Goal: Transaction & Acquisition: Book appointment/travel/reservation

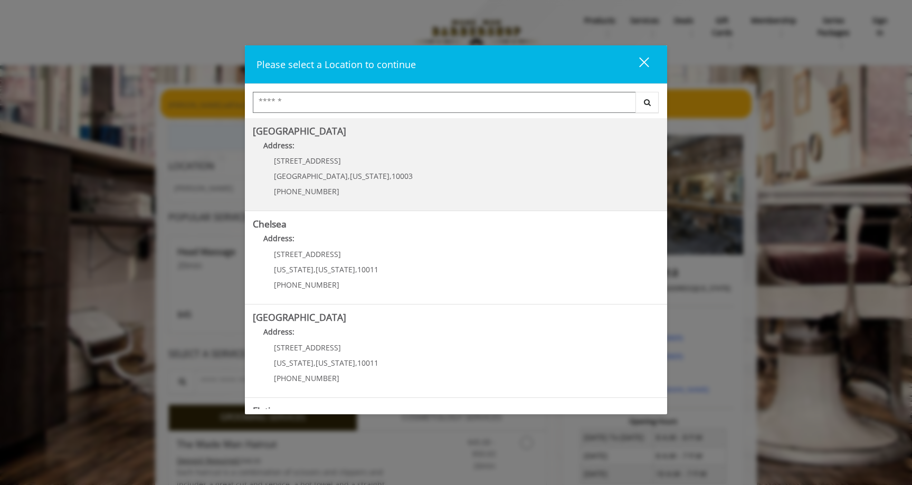
scroll to position [175, 0]
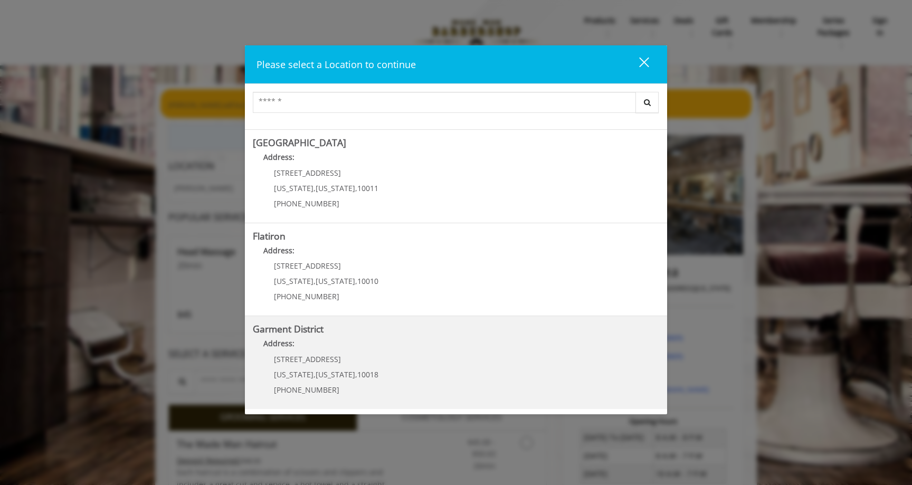
click at [344, 346] on District "Address:" at bounding box center [456, 346] width 406 height 17
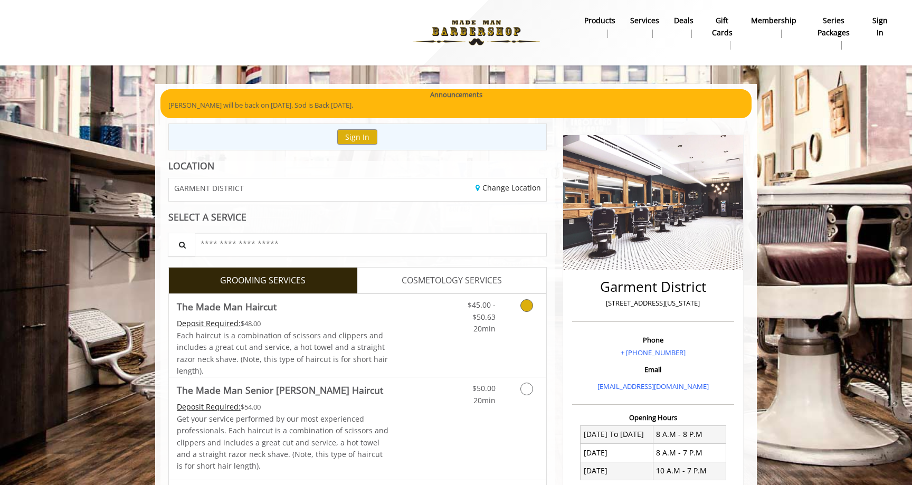
click at [517, 314] on link "Grooming services" at bounding box center [524, 314] width 27 height 41
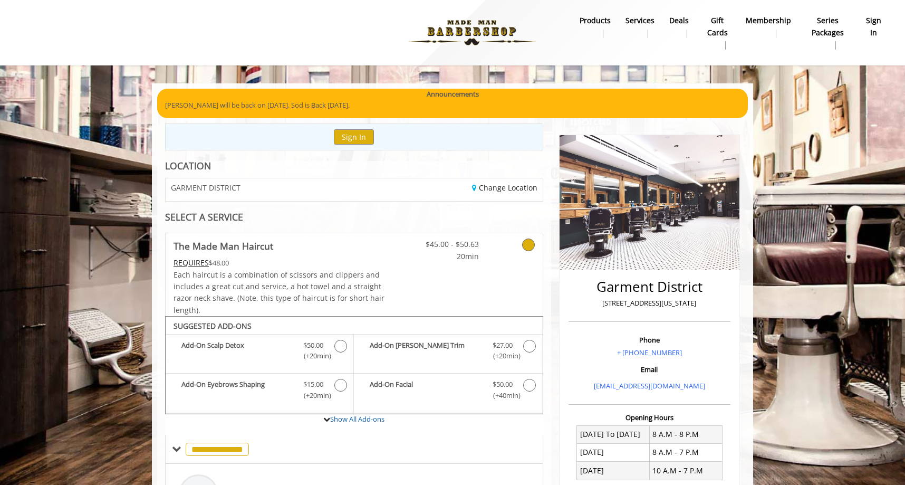
click at [682, 24] on b "Deals" at bounding box center [680, 21] width 20 height 12
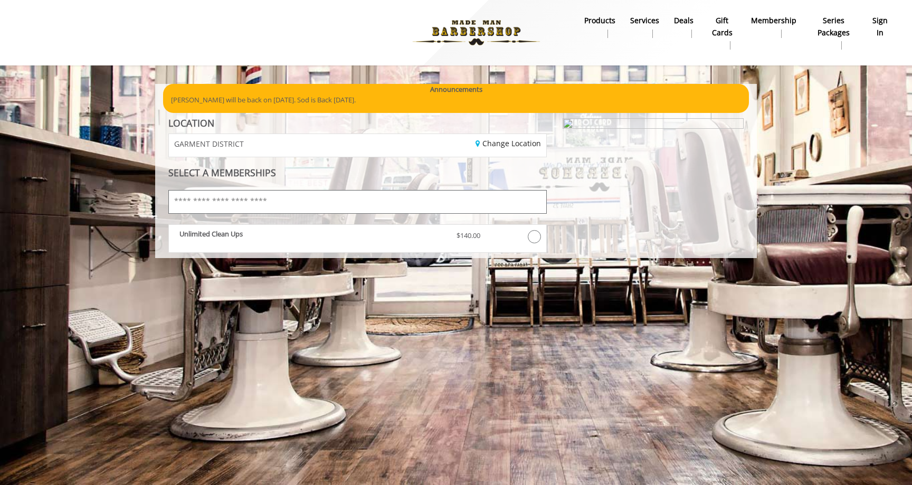
click at [277, 198] on input "text" at bounding box center [357, 202] width 378 height 24
click at [886, 22] on b "sign in" at bounding box center [880, 27] width 18 height 24
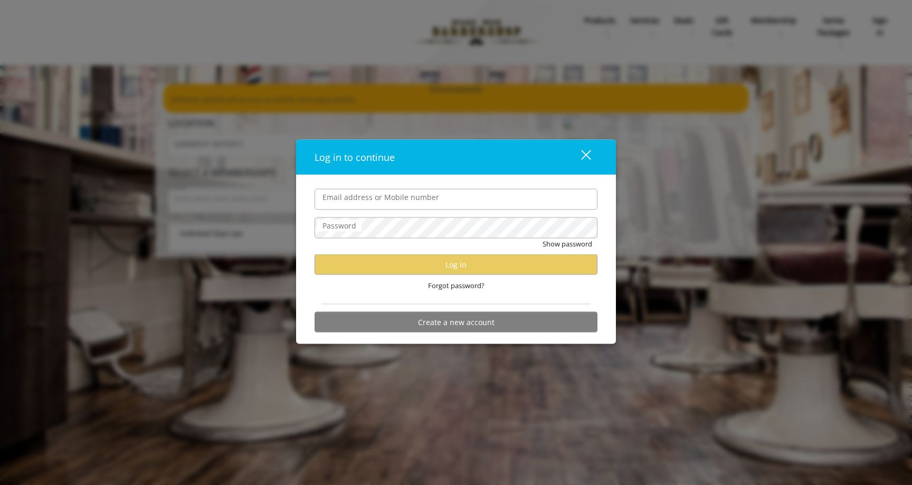
click at [366, 202] on input "Email address or Mobile number" at bounding box center [455, 198] width 283 height 21
click at [368, 206] on input "Email address or Mobile number" at bounding box center [455, 198] width 283 height 21
click at [581, 163] on div "close" at bounding box center [579, 157] width 21 height 16
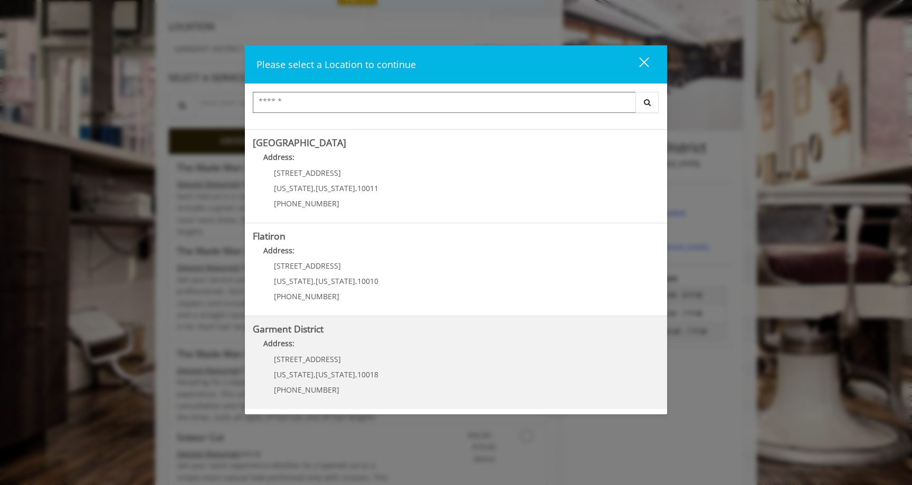
scroll to position [147, 0]
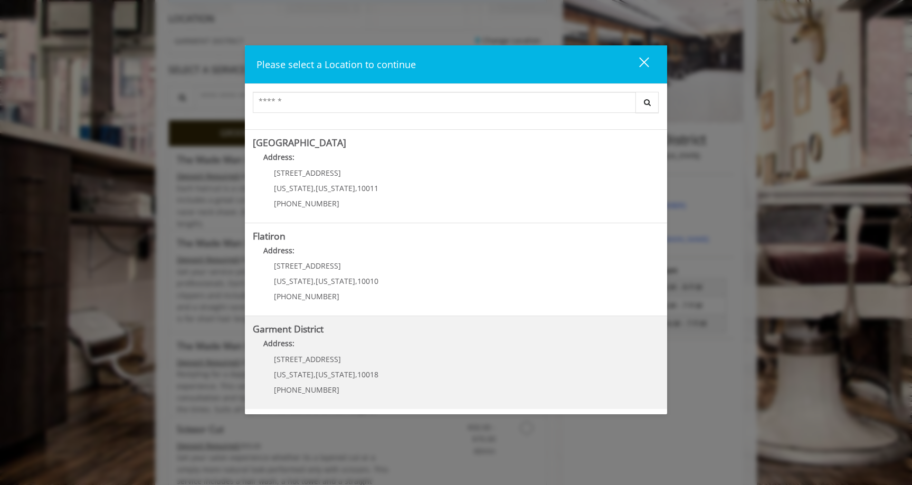
click at [365, 353] on District "Address:" at bounding box center [456, 346] width 406 height 17
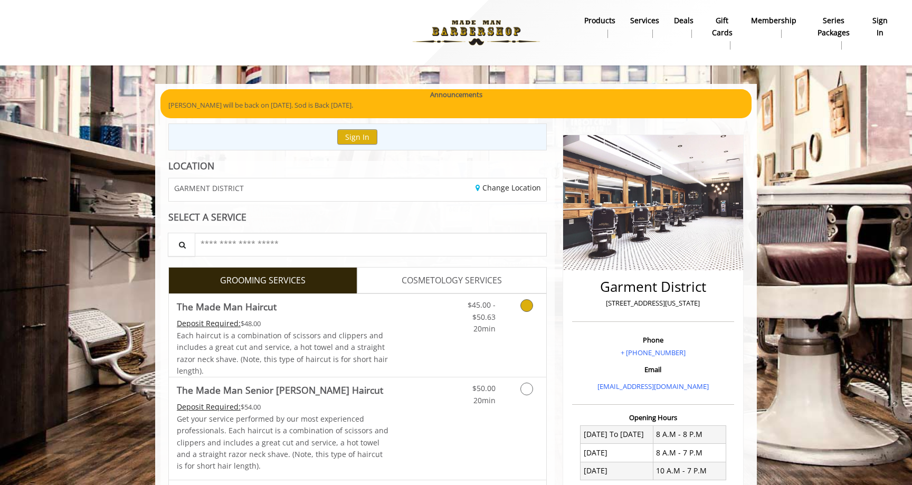
click at [372, 323] on div "Deposit Required: $48.00" at bounding box center [283, 324] width 212 height 12
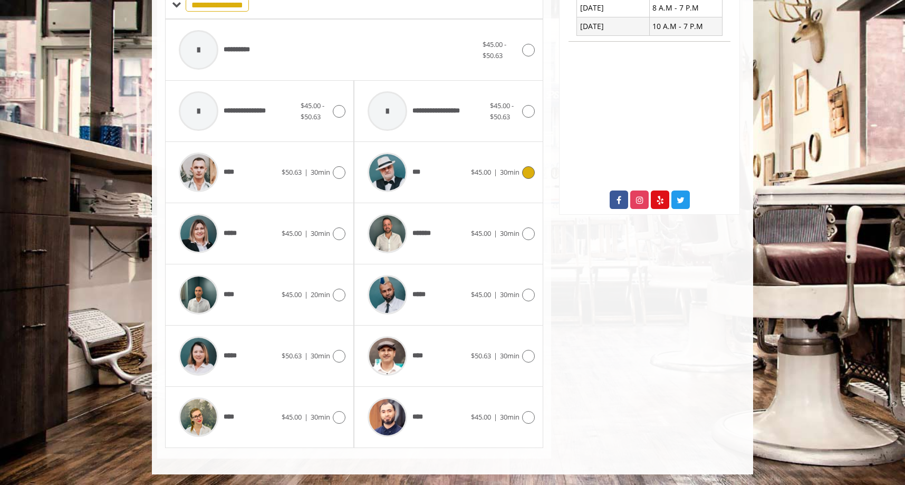
scroll to position [444, 0]
click at [529, 233] on icon at bounding box center [528, 234] width 13 height 13
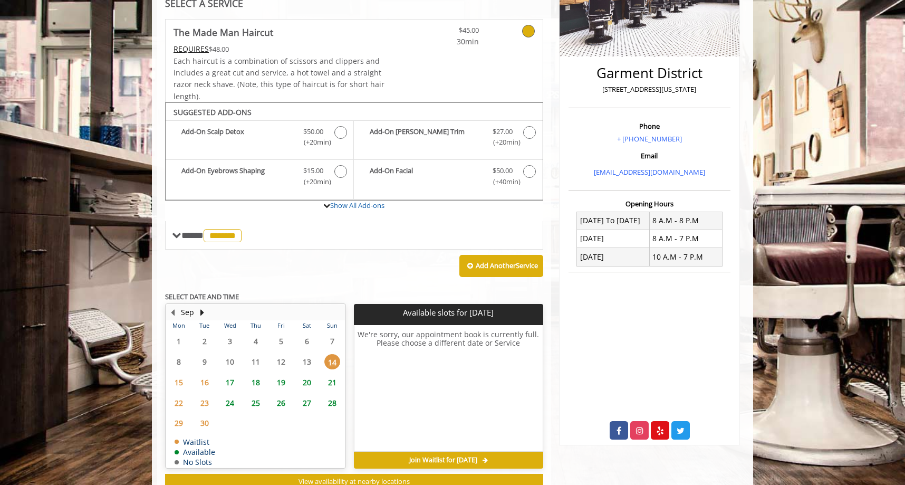
scroll to position [249, 0]
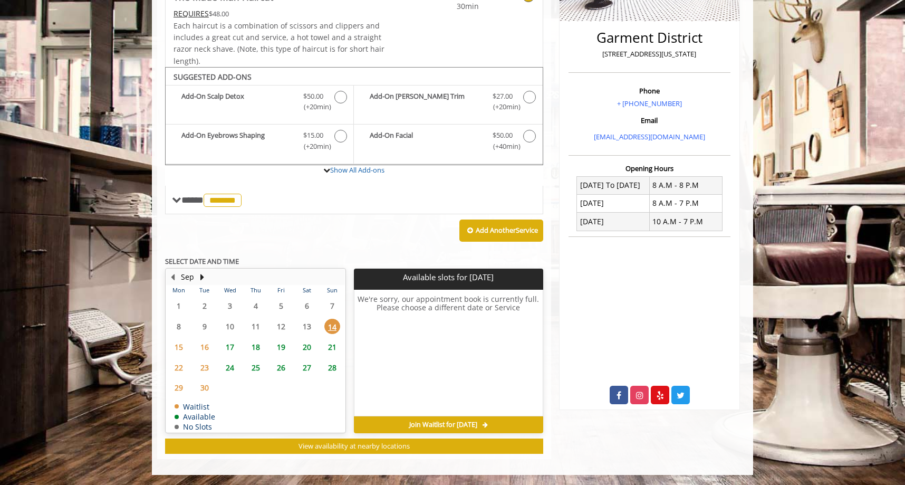
click at [333, 324] on span "14" at bounding box center [332, 326] width 16 height 15
click at [179, 349] on span "15" at bounding box center [179, 346] width 16 height 15
click at [205, 348] on span "16" at bounding box center [205, 346] width 16 height 15
click at [226, 348] on span "17" at bounding box center [230, 346] width 16 height 15
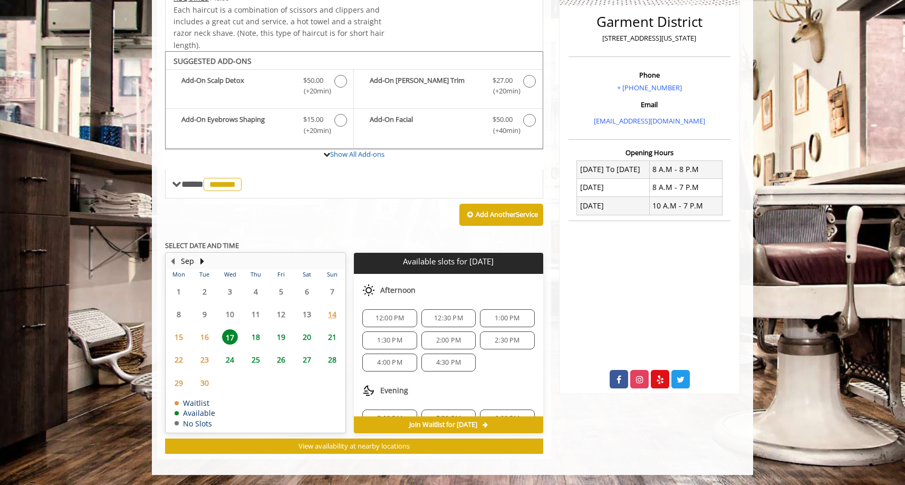
scroll to position [52, 0]
click at [390, 312] on span "12:00 PM" at bounding box center [390, 316] width 29 height 8
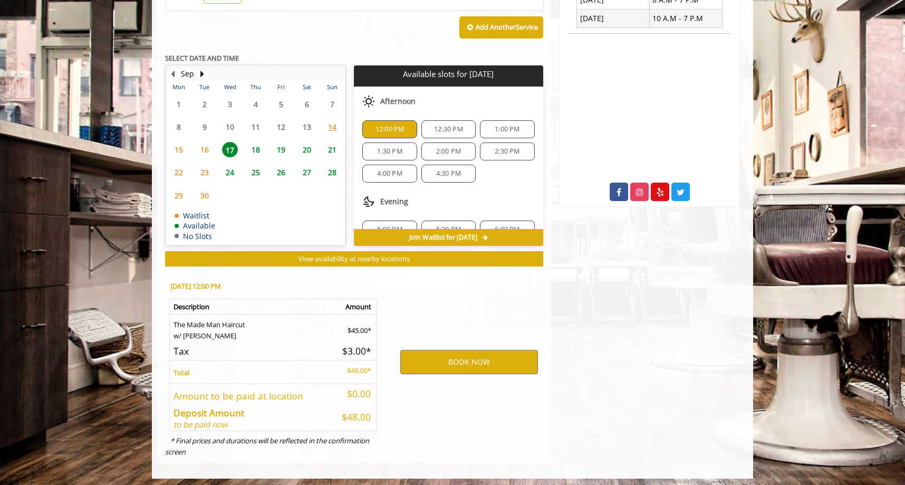
scroll to position [455, 0]
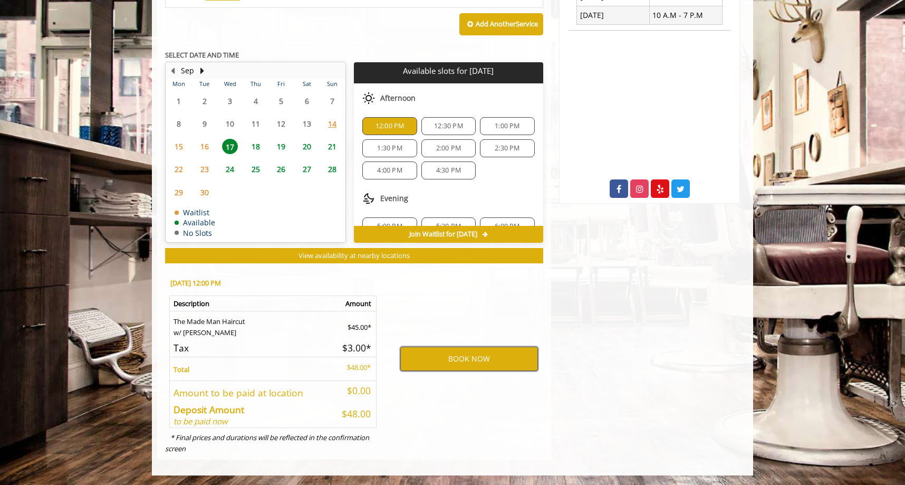
click at [436, 355] on button "BOOK NOW" at bounding box center [469, 359] width 138 height 24
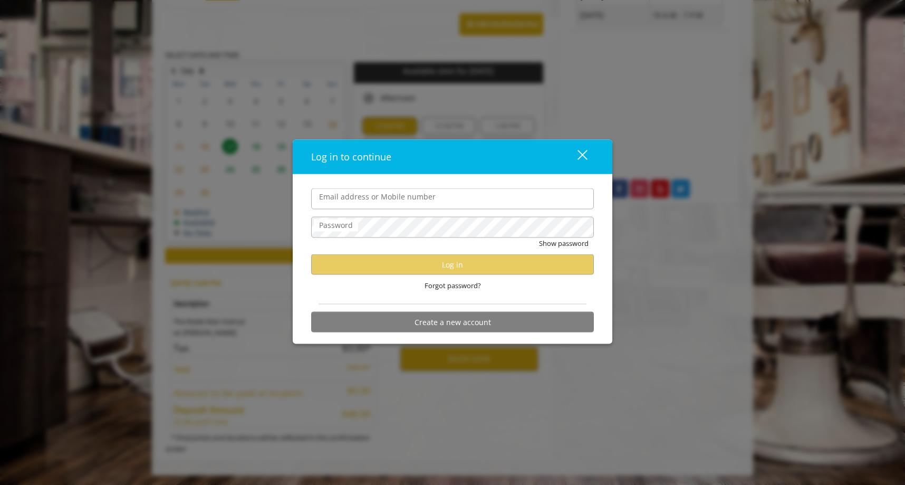
click at [581, 155] on div "close" at bounding box center [576, 157] width 21 height 16
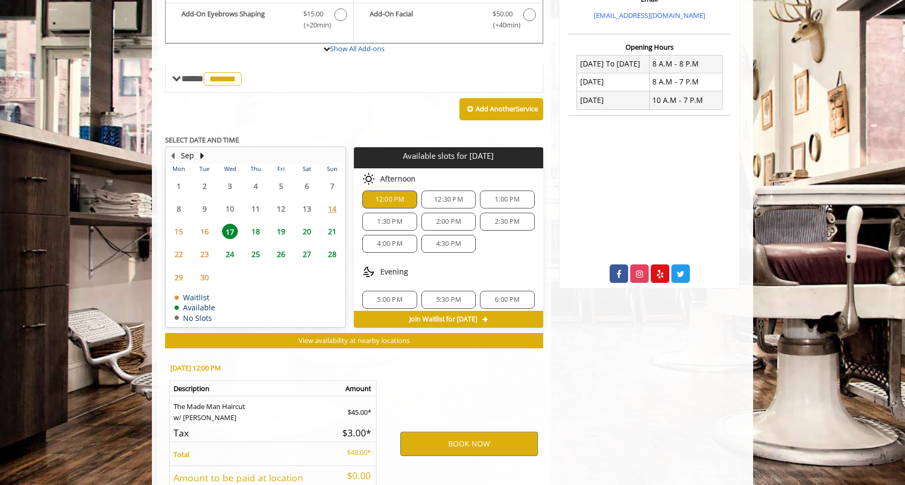
scroll to position [45, 0]
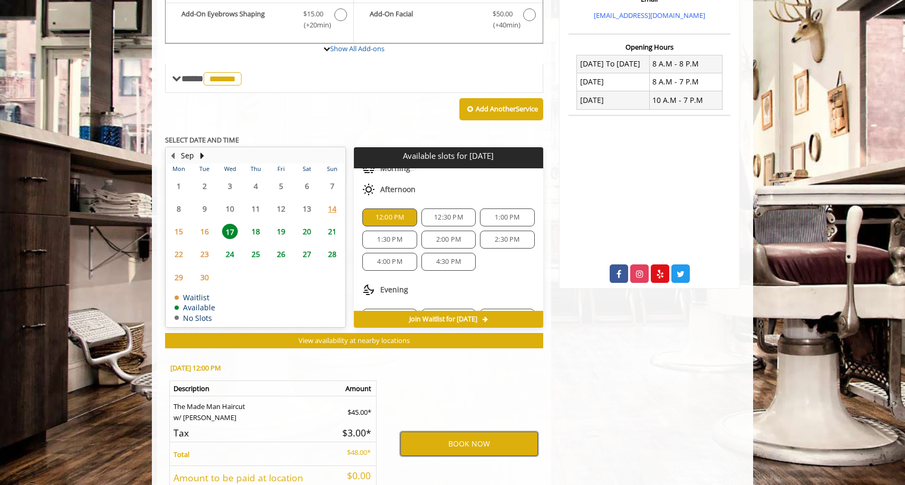
click at [482, 441] on button "BOOK NOW" at bounding box center [469, 444] width 138 height 24
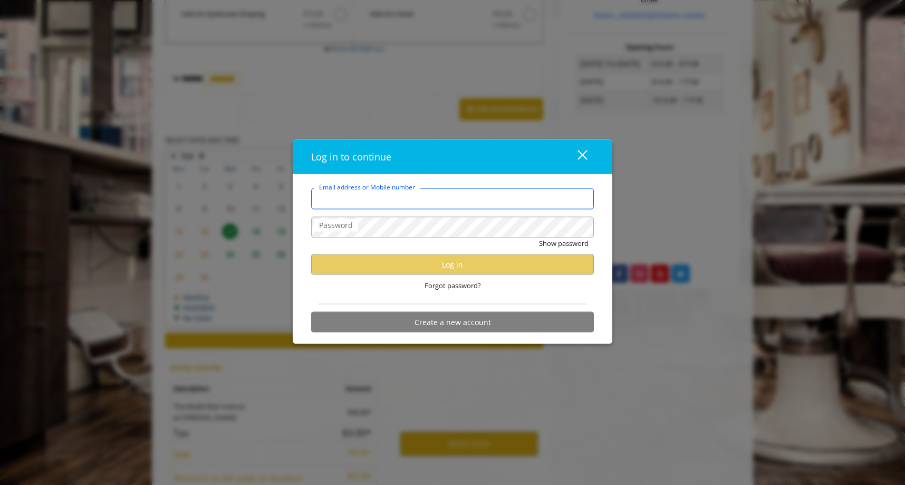
click at [476, 200] on input "Email address or Mobile number" at bounding box center [452, 198] width 283 height 21
click at [470, 199] on input "Email address or Mobile number" at bounding box center [452, 198] width 283 height 21
type input "**********"
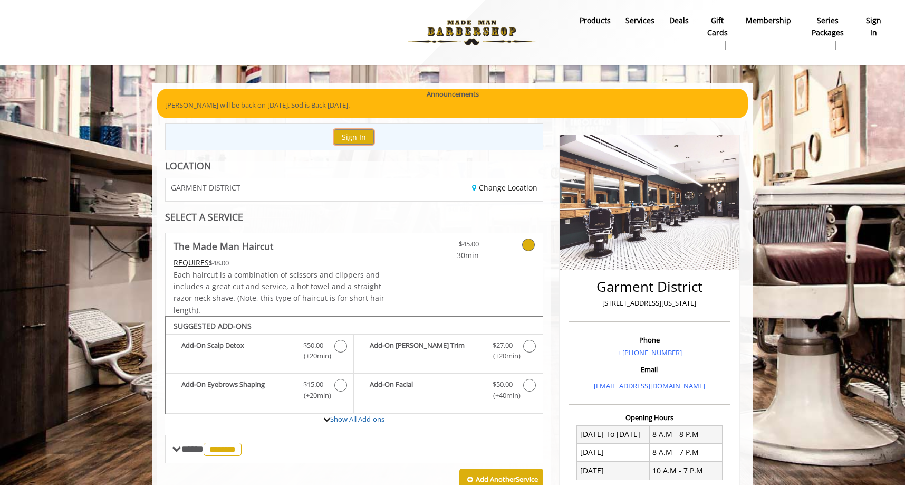
scroll to position [0, 0]
click at [867, 33] on b "sign in" at bounding box center [873, 27] width 17 height 24
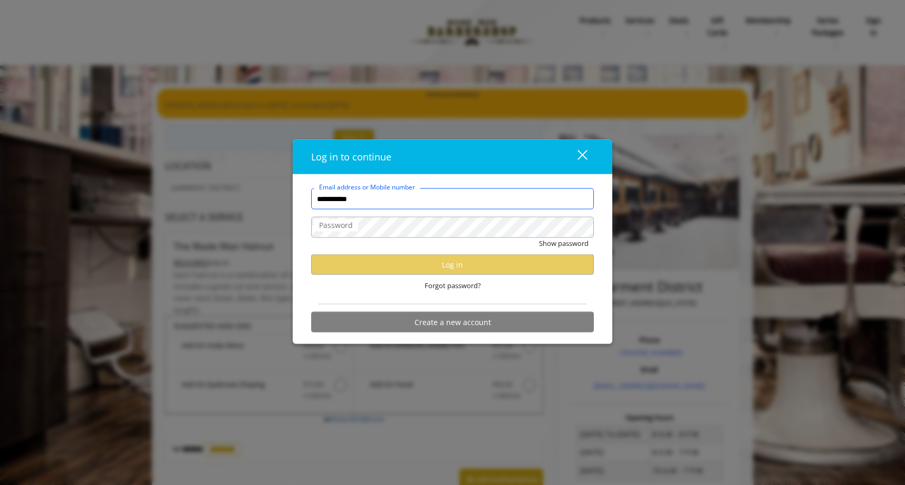
click at [431, 205] on input "**********" at bounding box center [452, 198] width 283 height 21
type input "**********"
click at [442, 282] on span "Forgot password?" at bounding box center [453, 285] width 56 height 11
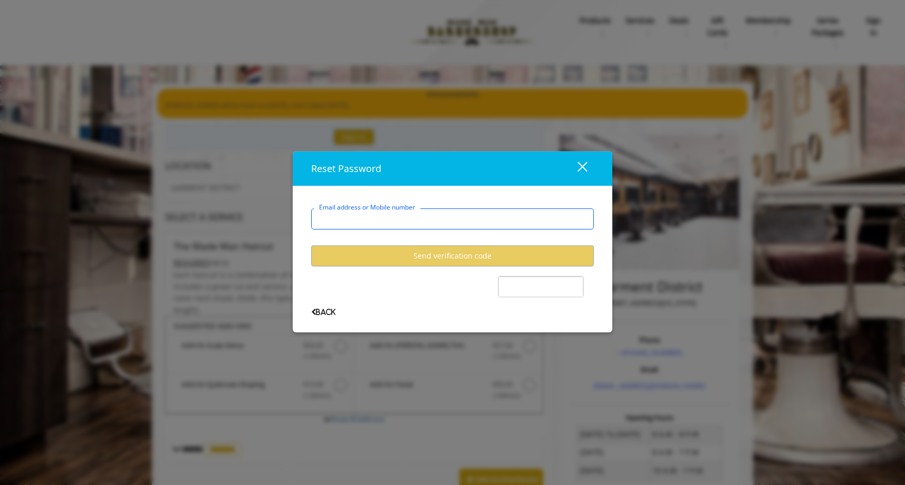
click at [451, 213] on input "Email address or Mobile number" at bounding box center [452, 218] width 283 height 21
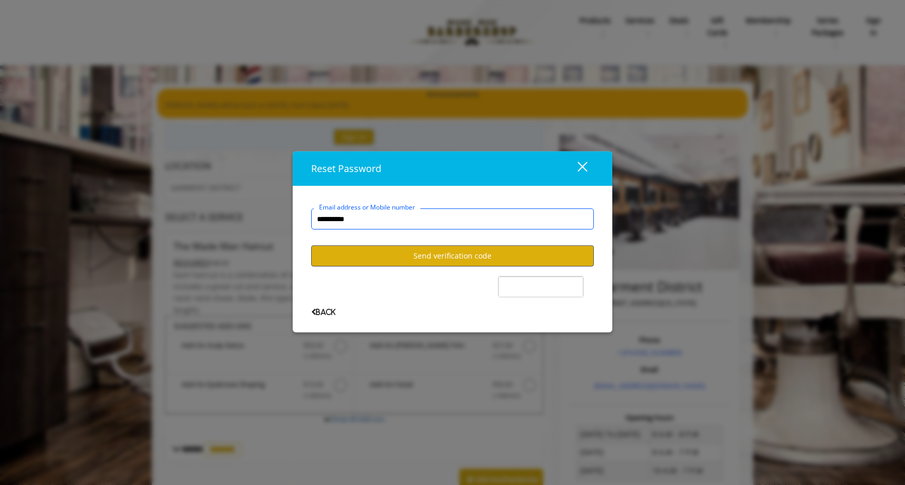
type input "**********"
click at [457, 250] on button "Send verification code" at bounding box center [452, 255] width 283 height 21
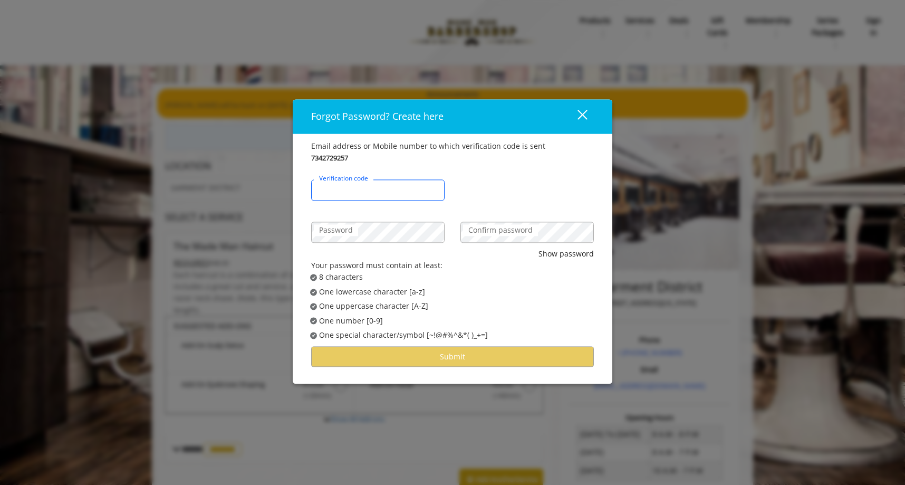
click at [404, 190] on input "Verification code" at bounding box center [377, 189] width 133 height 21
type input "******"
click at [392, 219] on div "Password" at bounding box center [377, 227] width 149 height 42
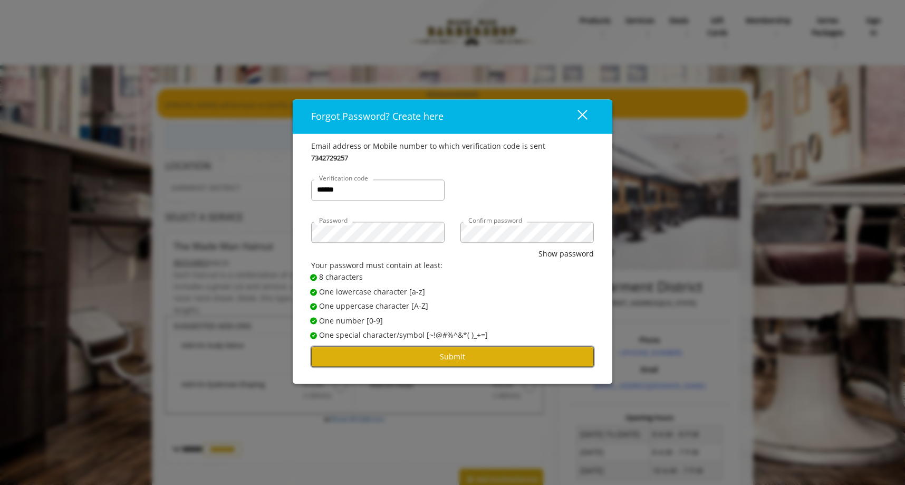
click at [464, 359] on button "Submit" at bounding box center [452, 357] width 283 height 21
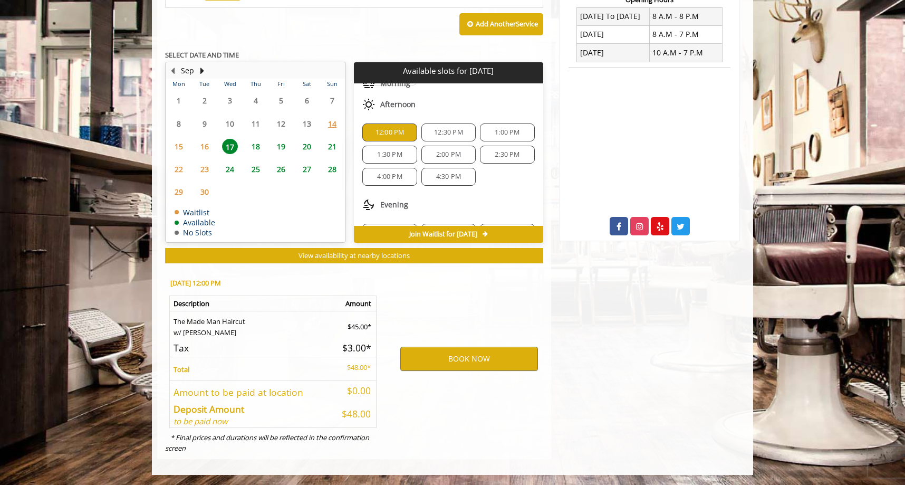
scroll to position [418, 0]
click at [482, 359] on button "BOOK NOW" at bounding box center [469, 359] width 138 height 24
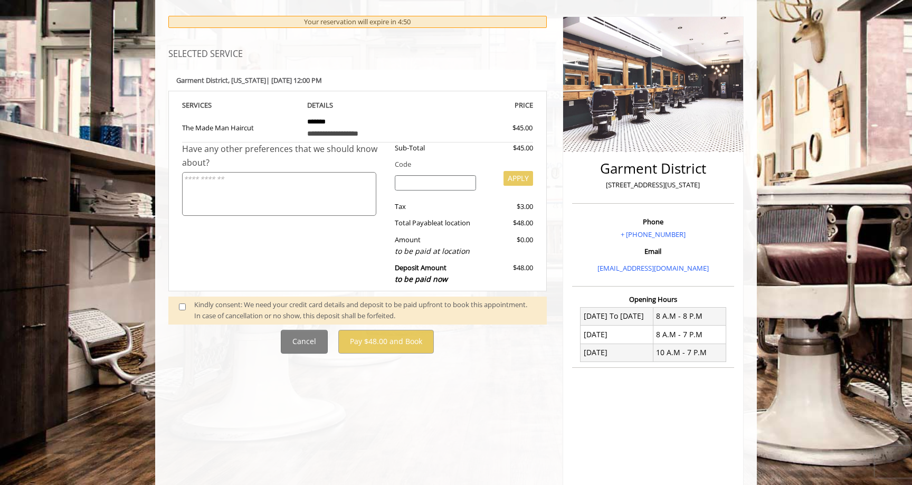
scroll to position [148, 0]
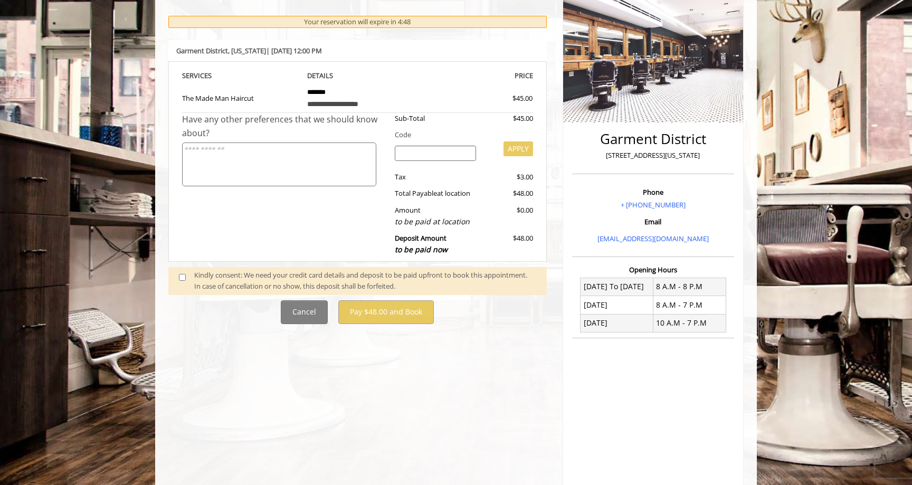
click at [175, 276] on span at bounding box center [186, 281] width 31 height 22
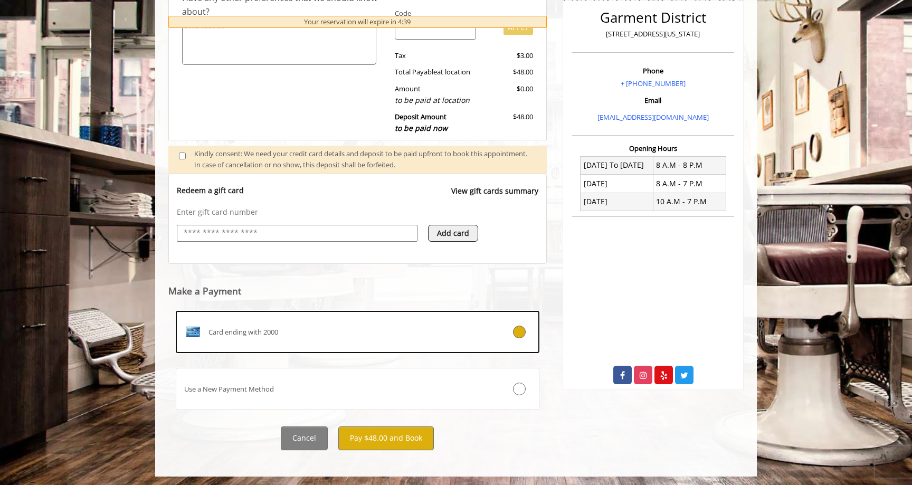
scroll to position [271, 0]
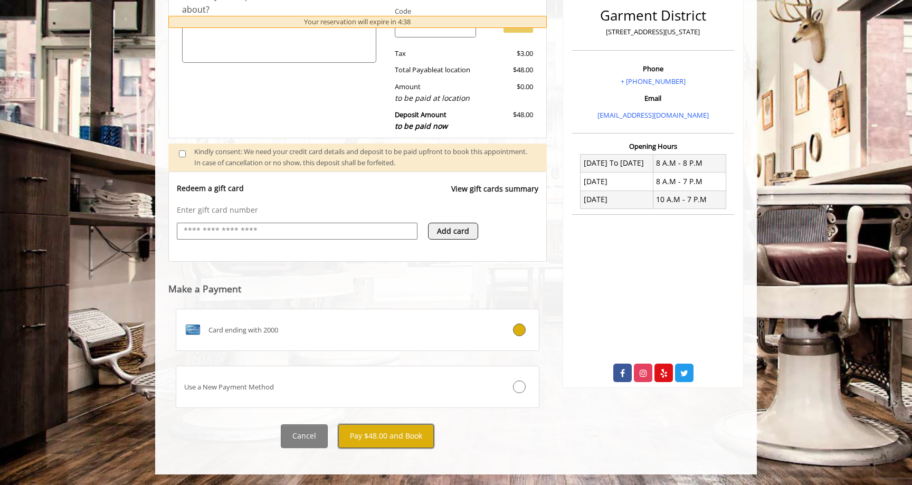
click at [401, 436] on button "Pay $48.00 and Book" at bounding box center [385, 436] width 95 height 24
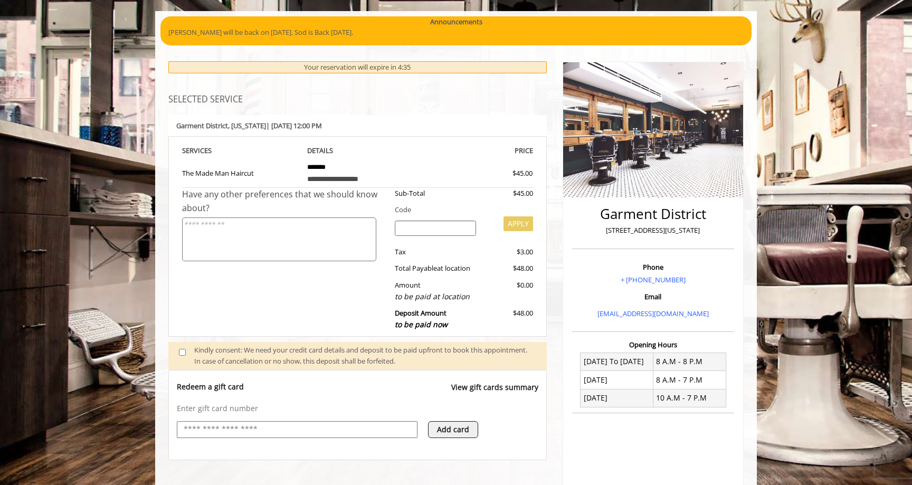
scroll to position [72, 0]
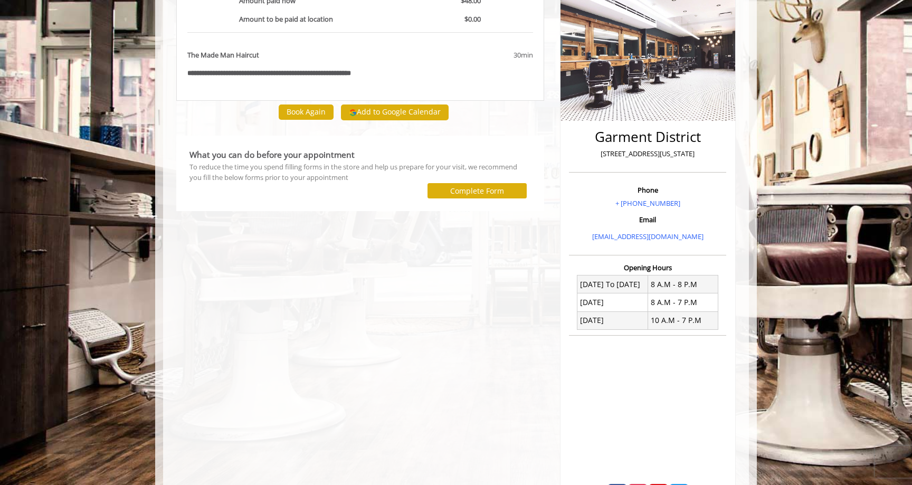
scroll to position [128, 0]
